Goal: Transaction & Acquisition: Book appointment/travel/reservation

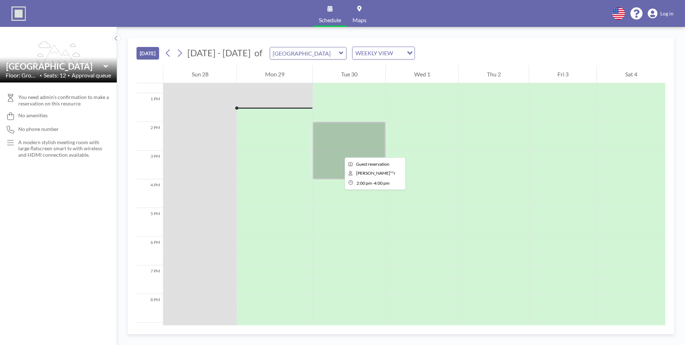
scroll to position [382, 0]
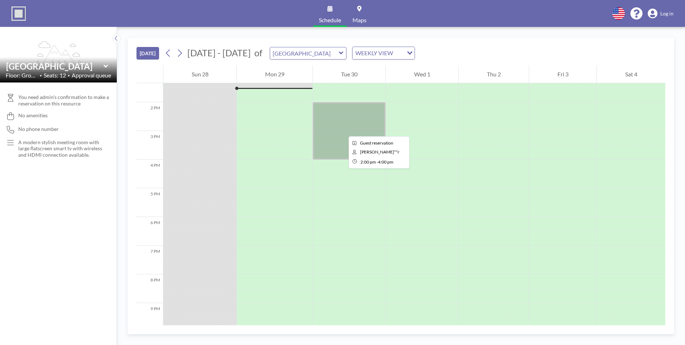
click at [343, 130] on div at bounding box center [349, 130] width 73 height 57
click at [349, 124] on div at bounding box center [349, 130] width 73 height 57
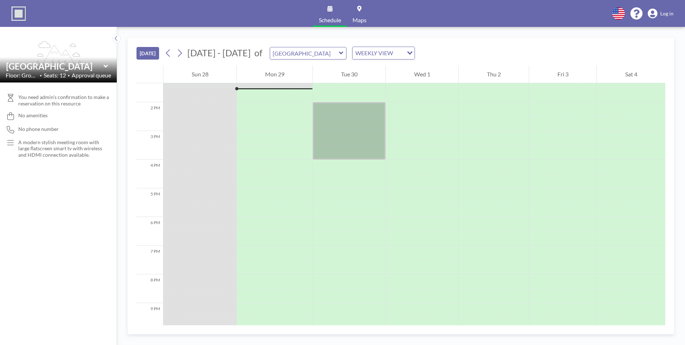
click at [224, 33] on div "[DATE] [DATE] - [DATE] of Vista Meeting Room WEEKLY VIEW Loading... 12 AM 1 AM …" at bounding box center [401, 186] width 568 height 318
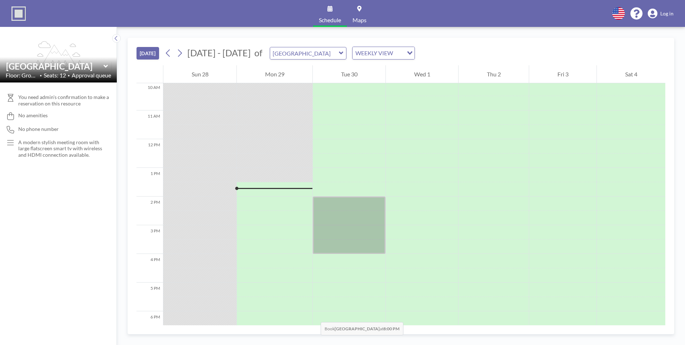
scroll to position [287, 0]
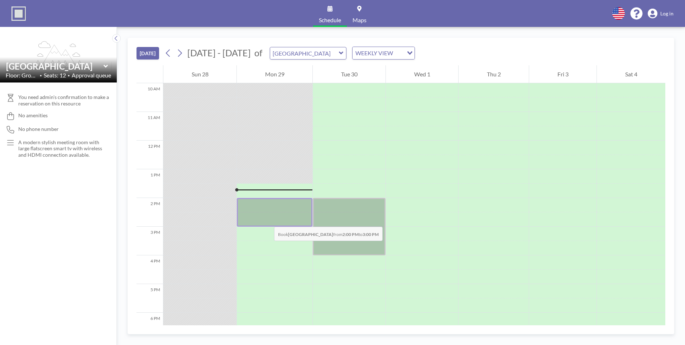
drag, startPoint x: 269, startPoint y: 205, endPoint x: 267, endPoint y: 219, distance: 14.9
click at [267, 219] on div at bounding box center [275, 212] width 76 height 29
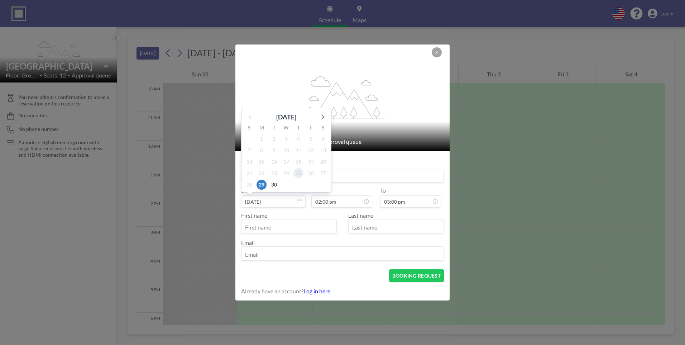
click at [300, 174] on span "25" at bounding box center [299, 173] width 10 height 10
click at [260, 185] on span "29" at bounding box center [262, 185] width 10 height 10
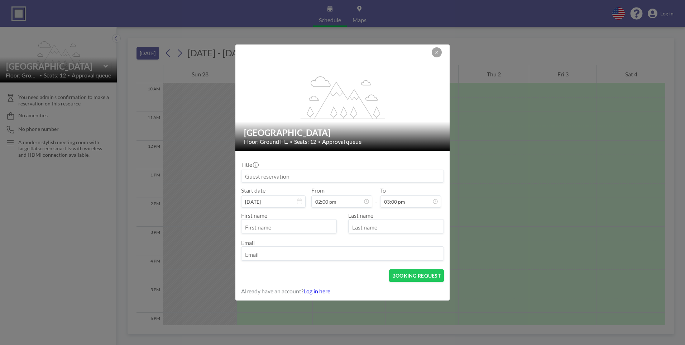
click at [320, 175] on input at bounding box center [343, 176] width 202 height 12
click at [284, 177] on input "[PERSON_NAME] INterview" at bounding box center [343, 176] width 202 height 12
type input "[PERSON_NAME] Interview"
click at [272, 227] on input "text" at bounding box center [289, 227] width 95 height 12
type input "[PERSON_NAME]"
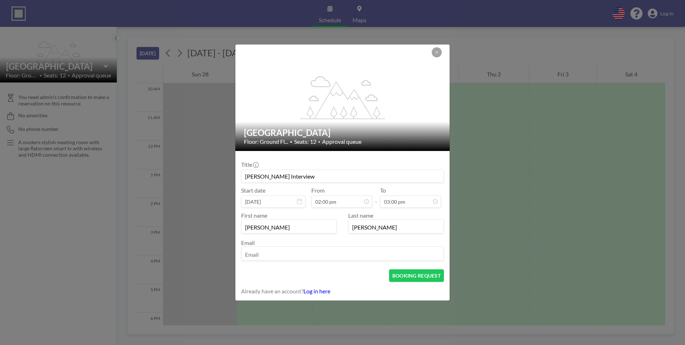
click at [354, 224] on input "[PERSON_NAME]" at bounding box center [396, 227] width 95 height 12
type input "[PERSON_NAME]"
click at [344, 252] on input "email" at bounding box center [343, 254] width 202 height 12
type input "[PERSON_NAME][EMAIL_ADDRESS][PERSON_NAME][DOMAIN_NAME]"
click at [404, 275] on button "BOOKING REQUEST" at bounding box center [416, 275] width 55 height 13
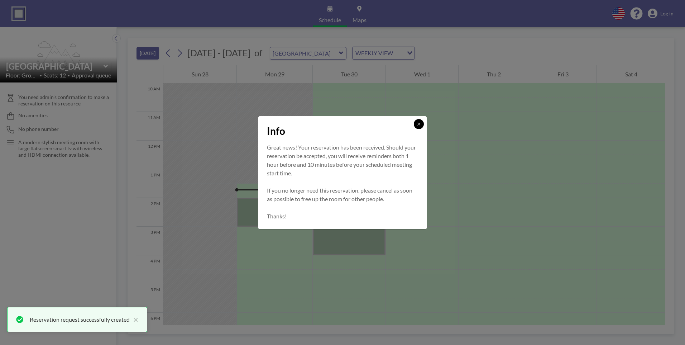
click at [420, 127] on button at bounding box center [419, 124] width 10 height 10
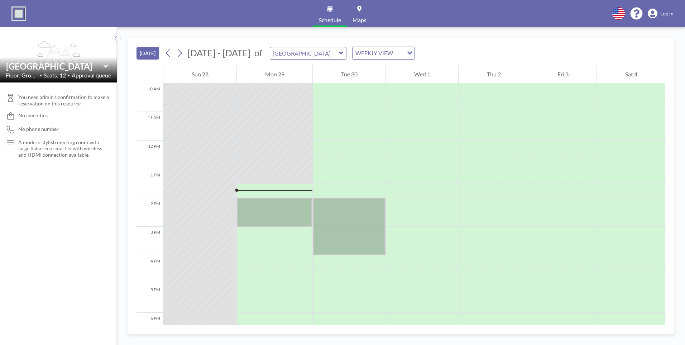
click at [209, 31] on div "[DATE] [DATE] - [DATE] of Vista Meeting Room WEEKLY VIEW Loading... 12 AM 1 AM …" at bounding box center [401, 186] width 568 height 318
click at [566, 34] on div "[DATE] [DATE] - [DATE] of Vista Meeting Room WEEKLY VIEW Loading... 12 AM 1 AM …" at bounding box center [401, 186] width 568 height 318
